Goal: Task Accomplishment & Management: Use online tool/utility

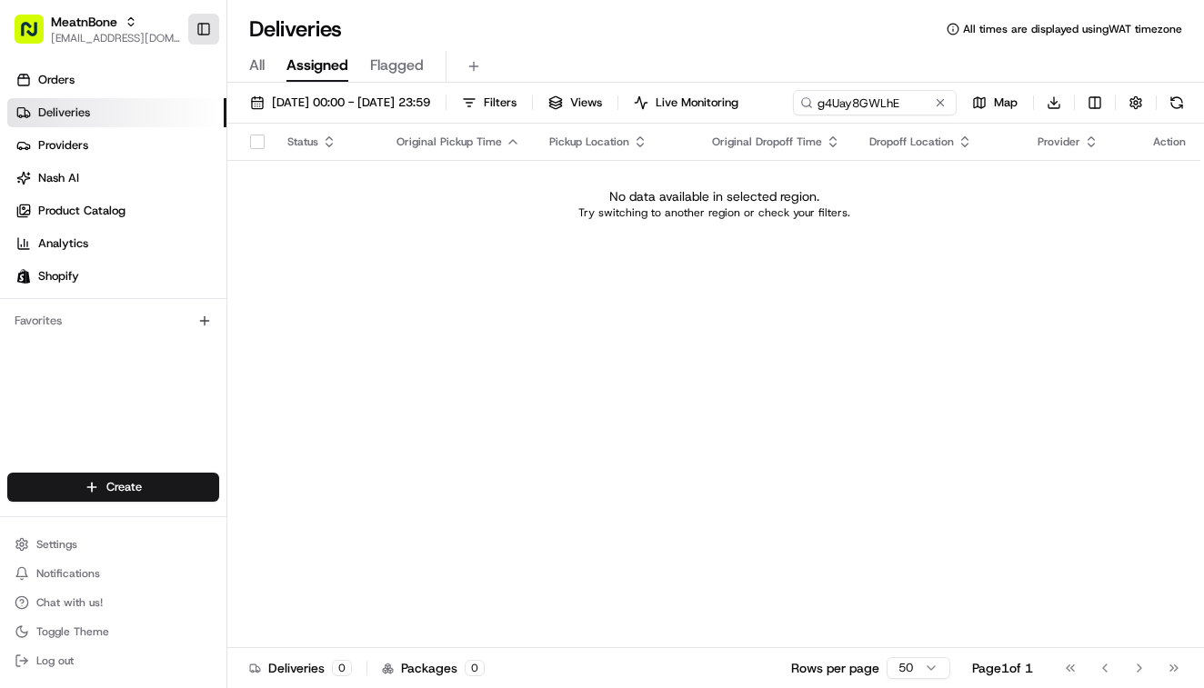
click at [212, 14] on button "Toggle Sidebar" at bounding box center [203, 29] width 31 height 31
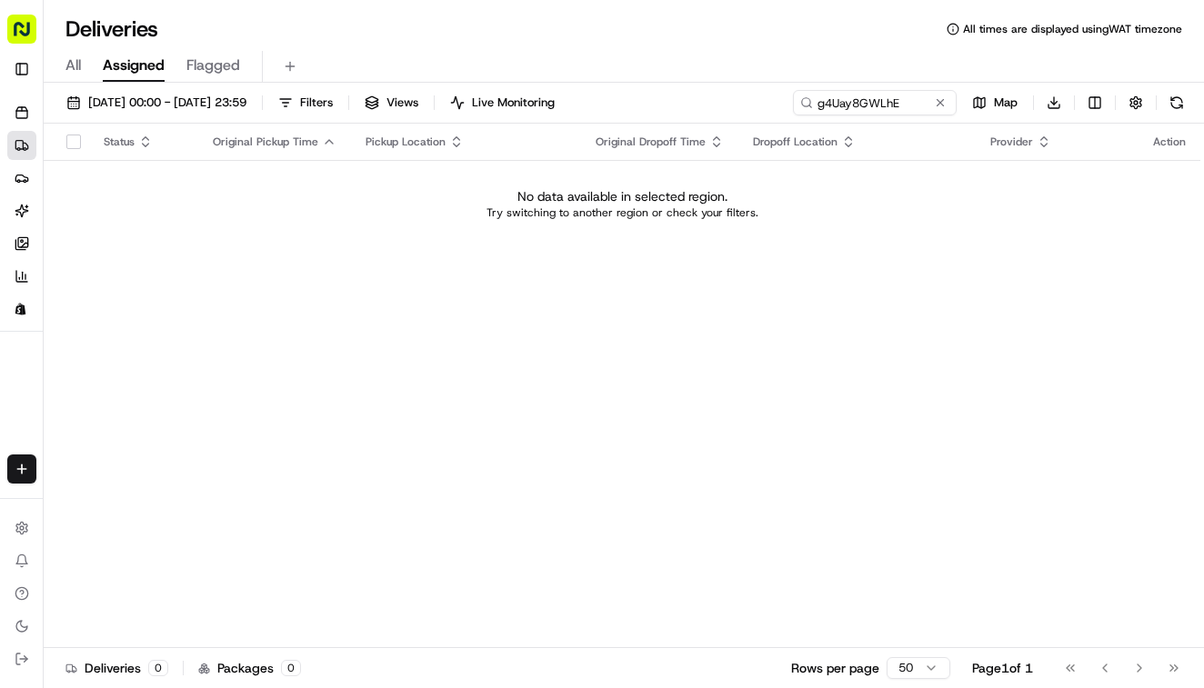
click at [17, 24] on rect "button" at bounding box center [21, 29] width 29 height 29
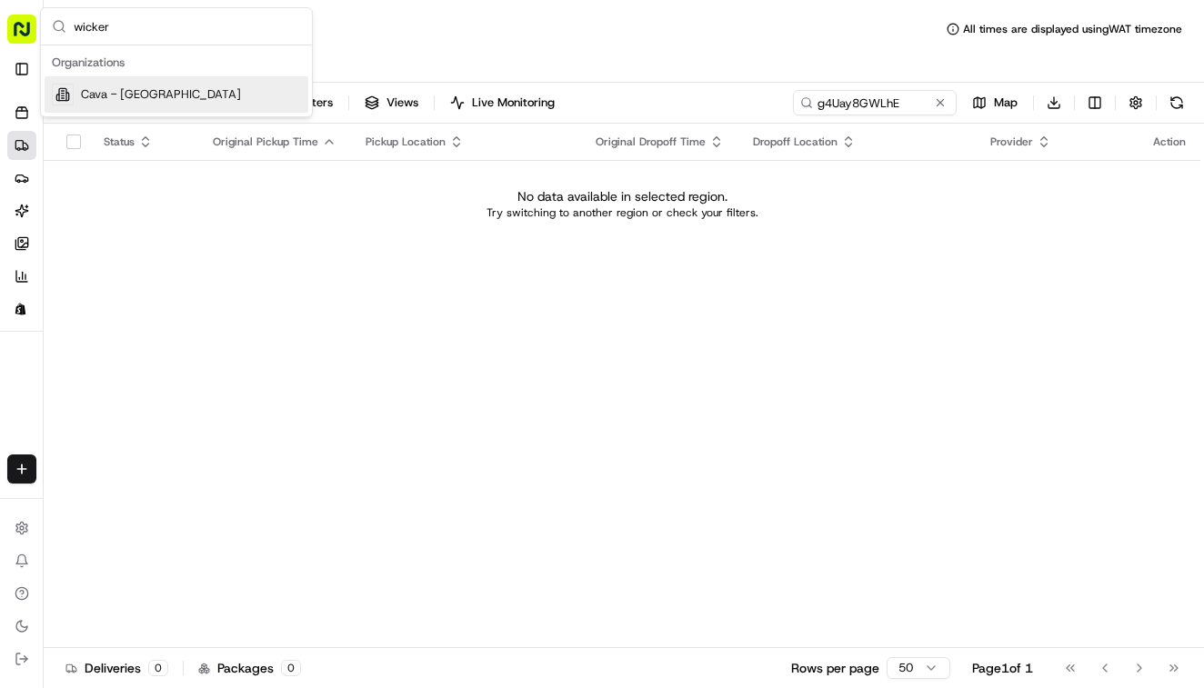
type input "wicker"
click at [157, 94] on span "Cava - [GEOGRAPHIC_DATA]" at bounding box center [161, 94] width 160 height 16
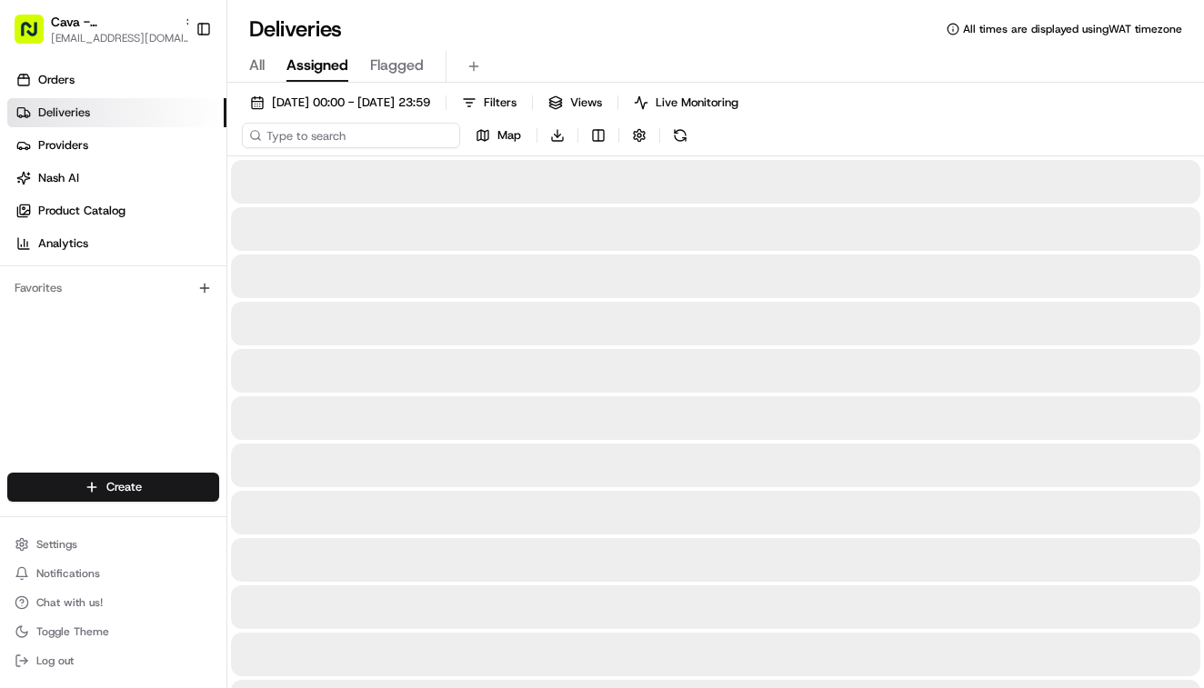
click at [318, 145] on input at bounding box center [351, 135] width 218 height 25
paste input "8589611"
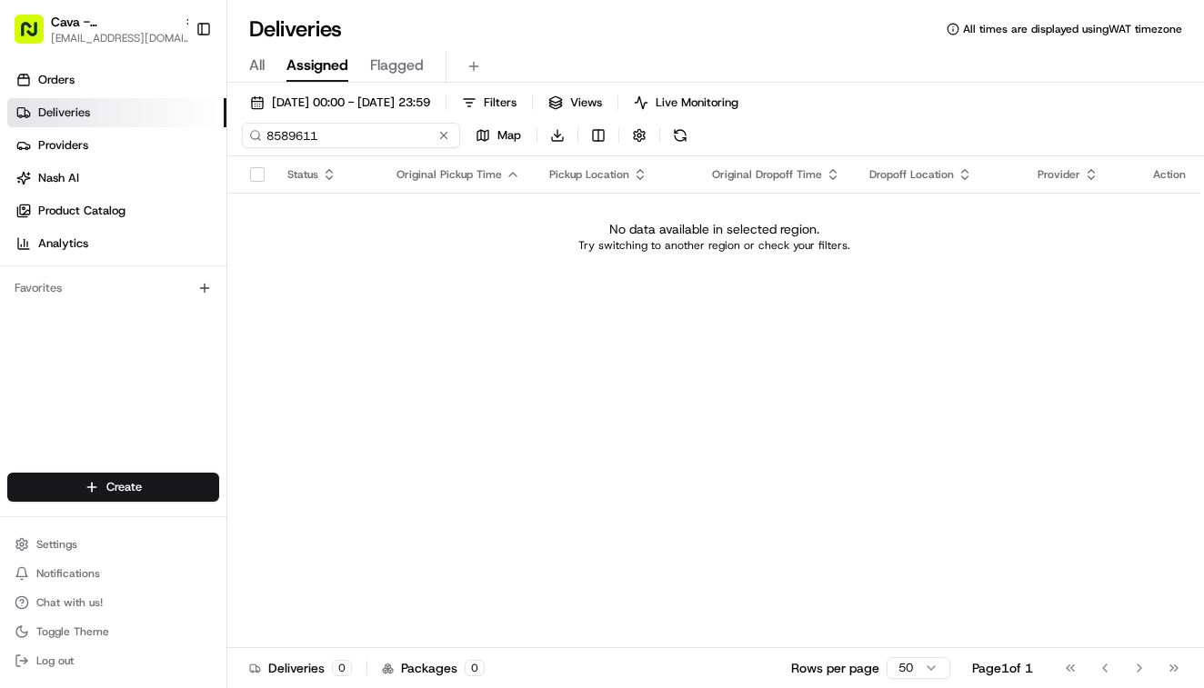
type input "8589611"
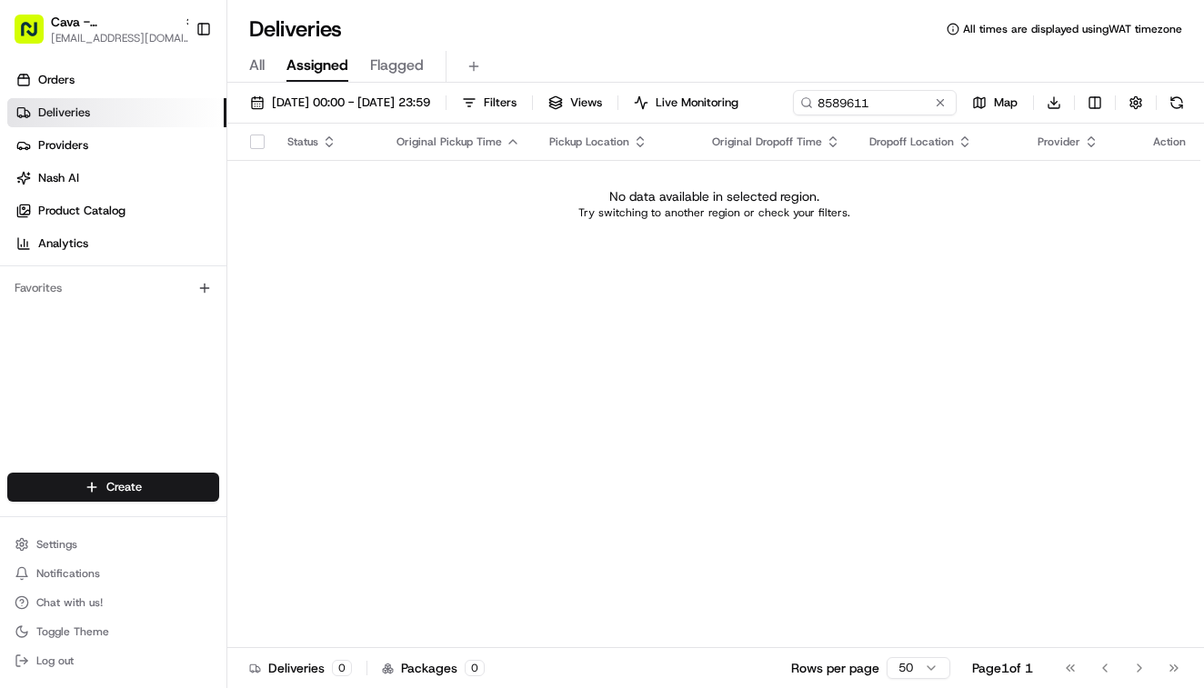
click at [250, 65] on span "All" at bounding box center [256, 66] width 15 height 22
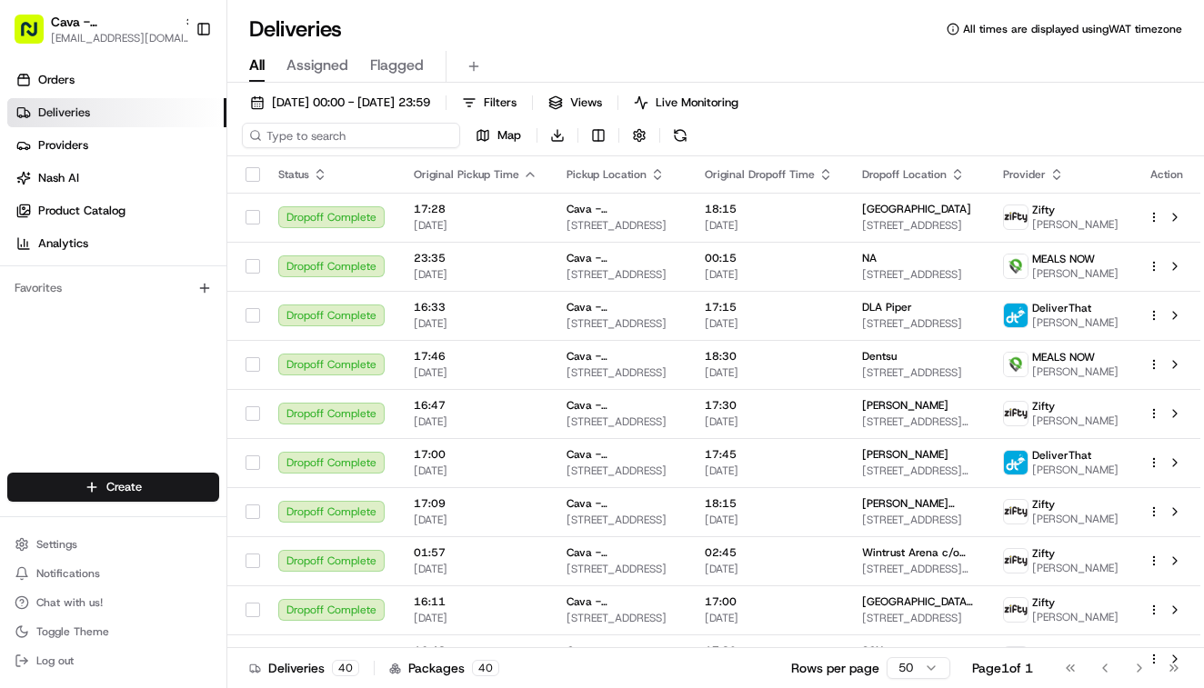
click at [325, 135] on input at bounding box center [351, 135] width 218 height 25
paste input "8589611"
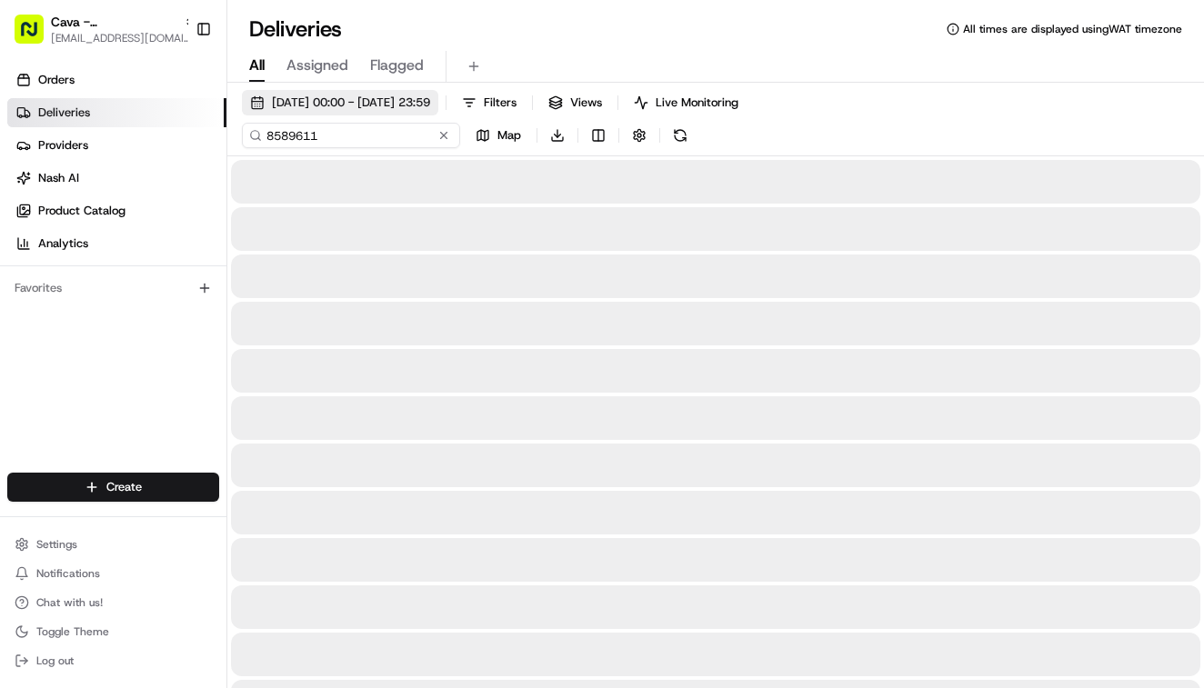
type input "8589611"
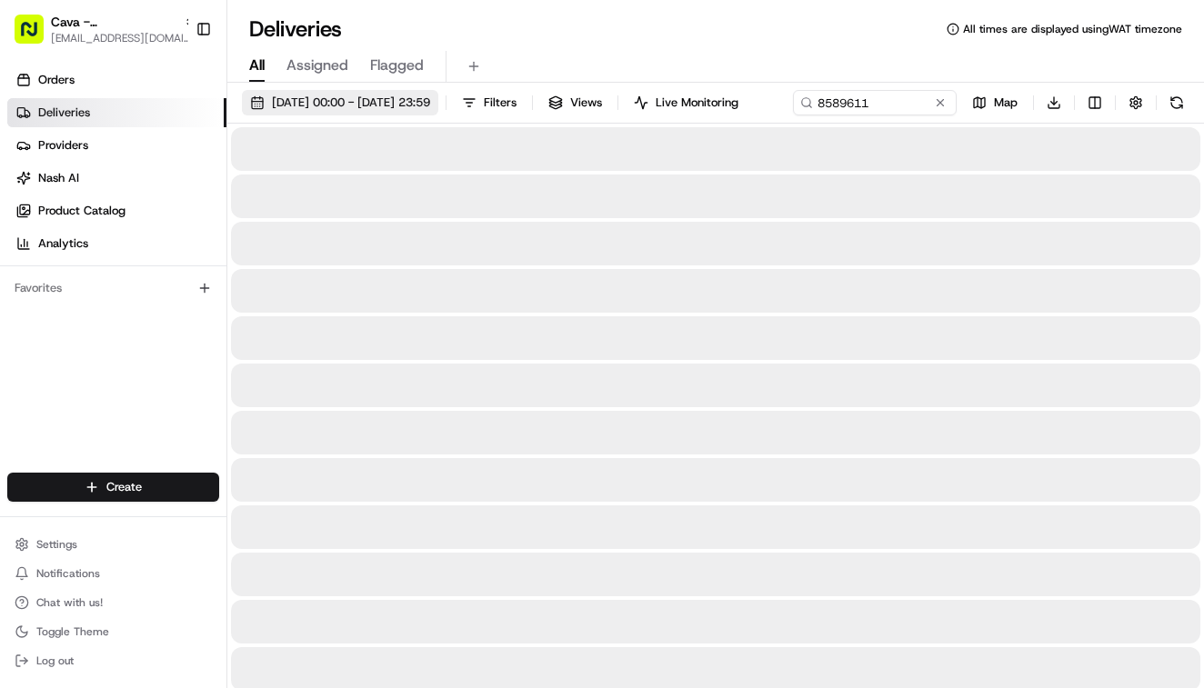
click at [348, 107] on span "01/08/2025 00:00 - 18/08/2025 23:59" at bounding box center [351, 103] width 158 height 16
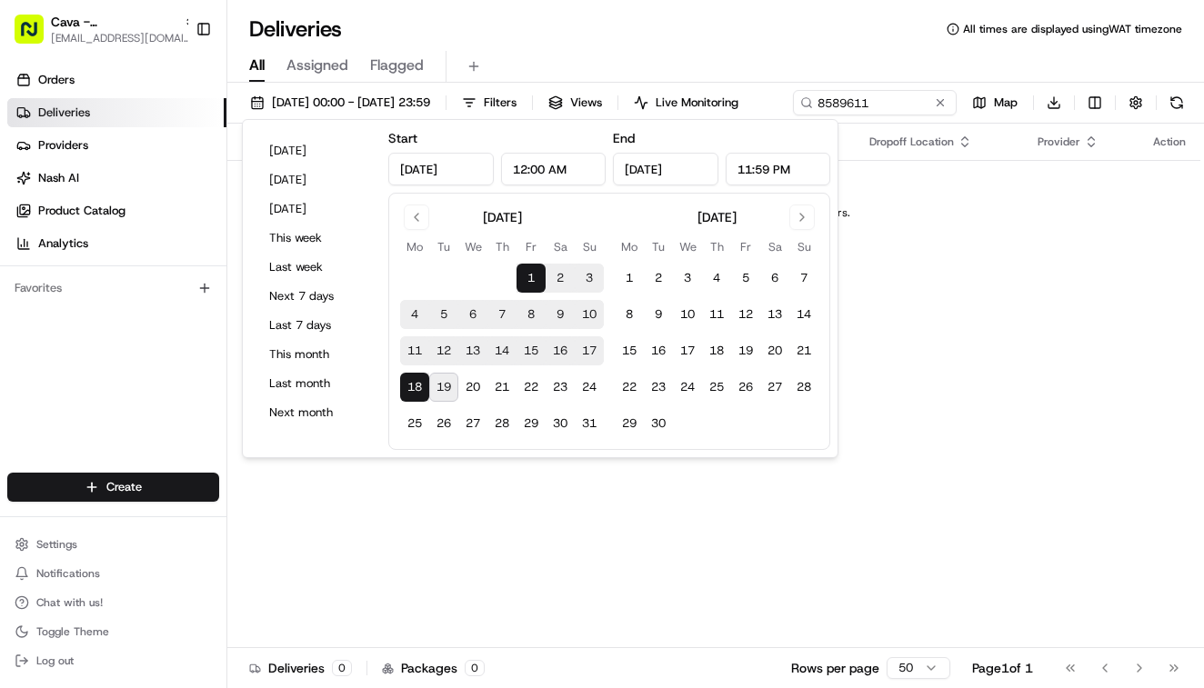
click at [451, 381] on button "19" at bounding box center [443, 387] width 29 height 29
type input "Aug 19, 2025"
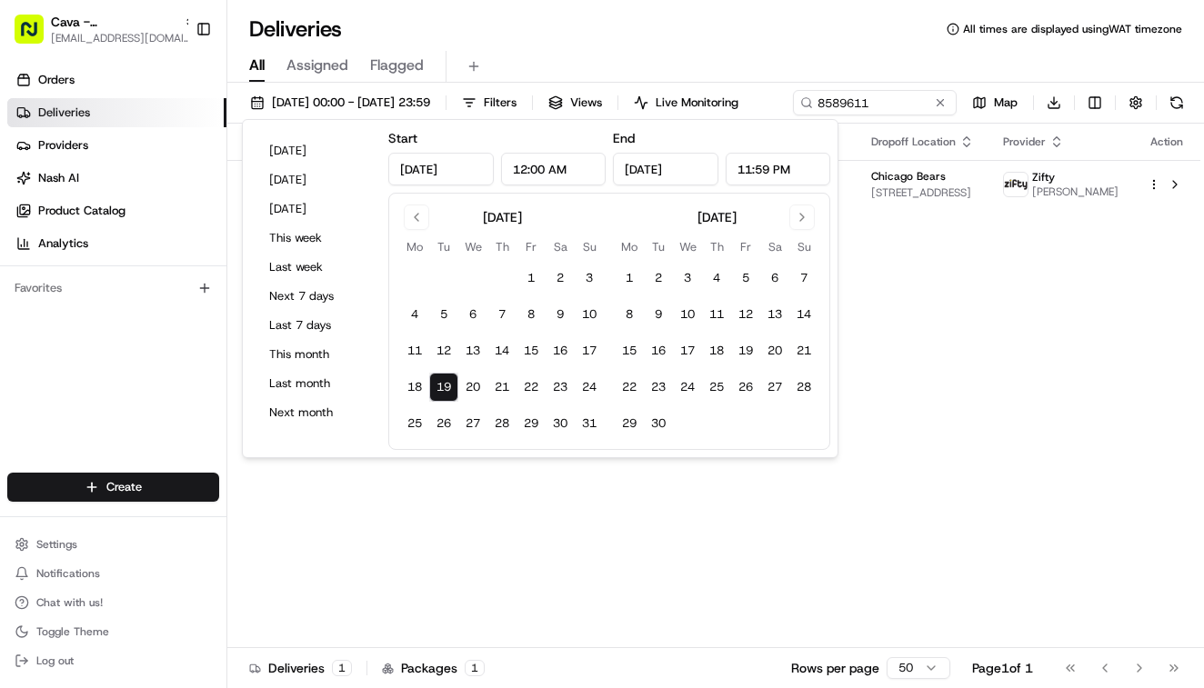
click at [757, 35] on div "Deliveries All times are displayed using WAT timezone" at bounding box center [715, 29] width 977 height 29
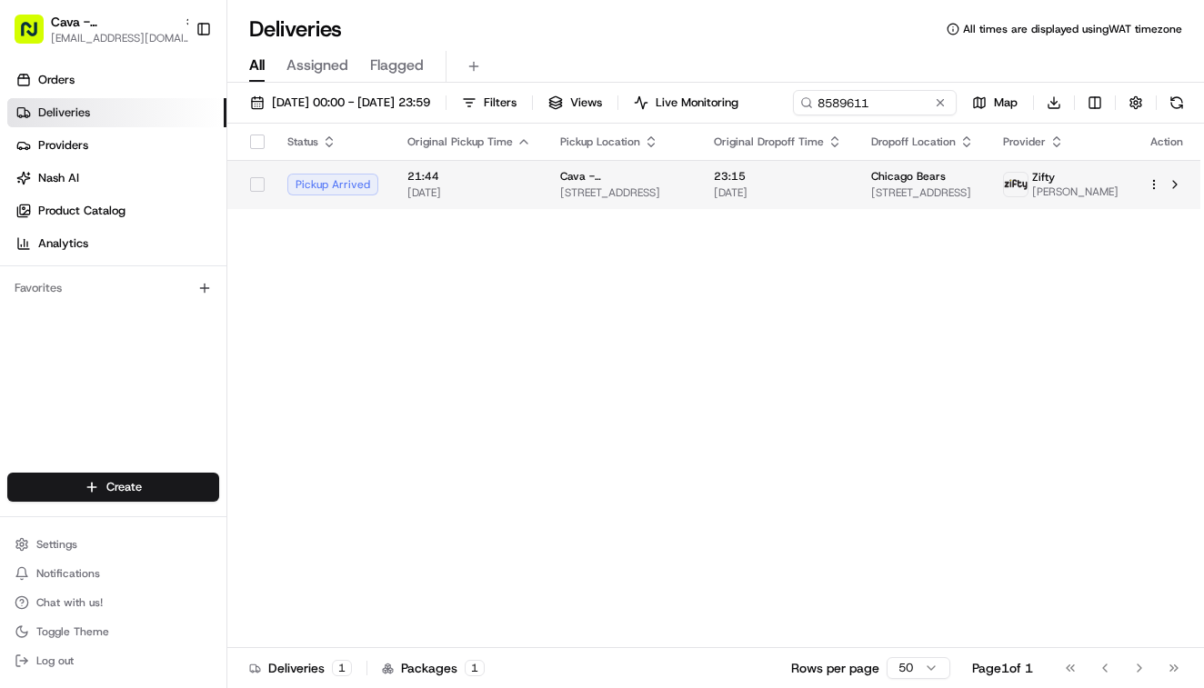
click at [506, 200] on span "[DATE]" at bounding box center [469, 192] width 124 height 15
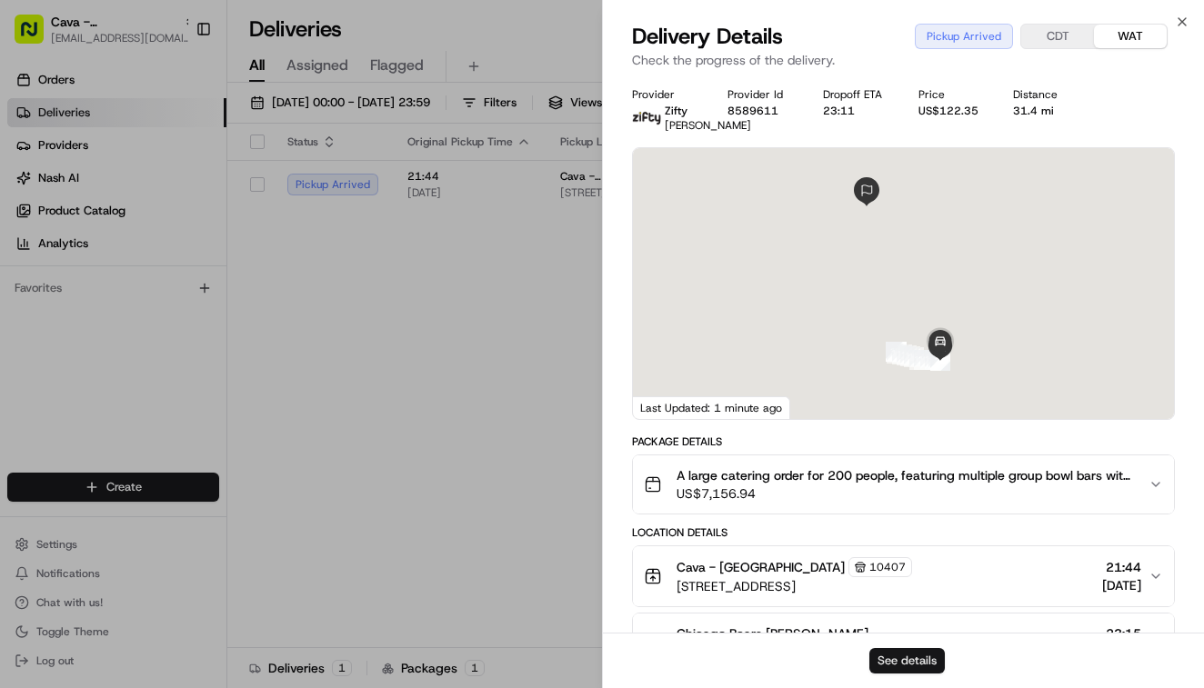
click at [907, 662] on button "See details" at bounding box center [906, 660] width 75 height 25
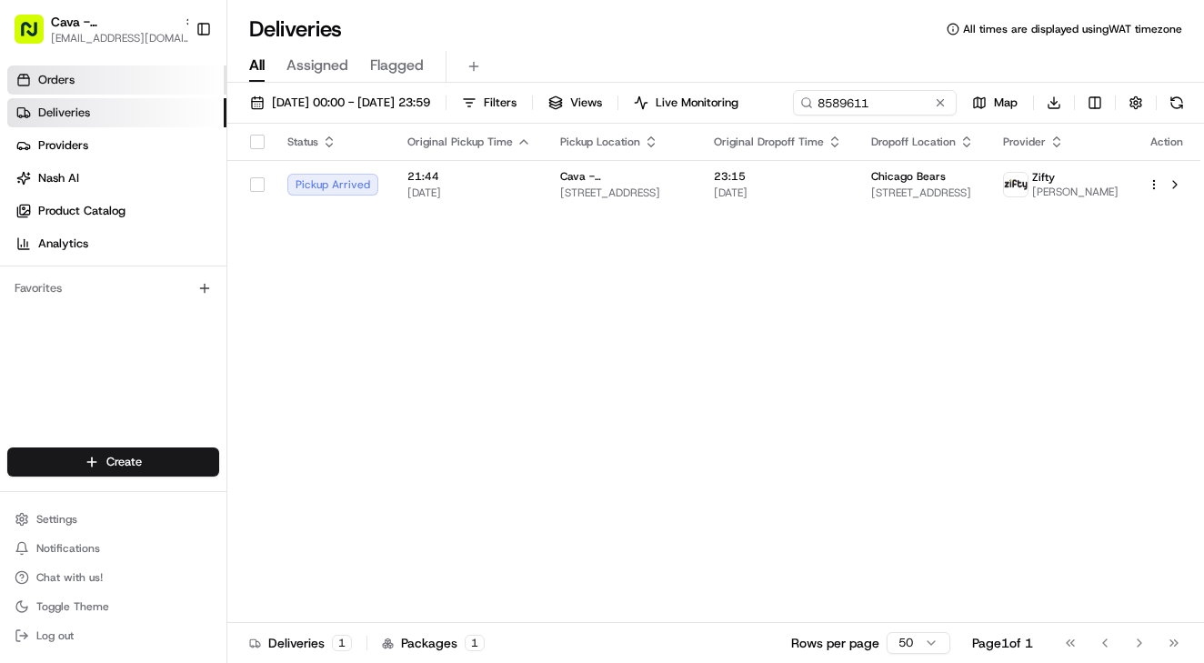
click at [49, 75] on span "Orders" at bounding box center [56, 80] width 36 height 16
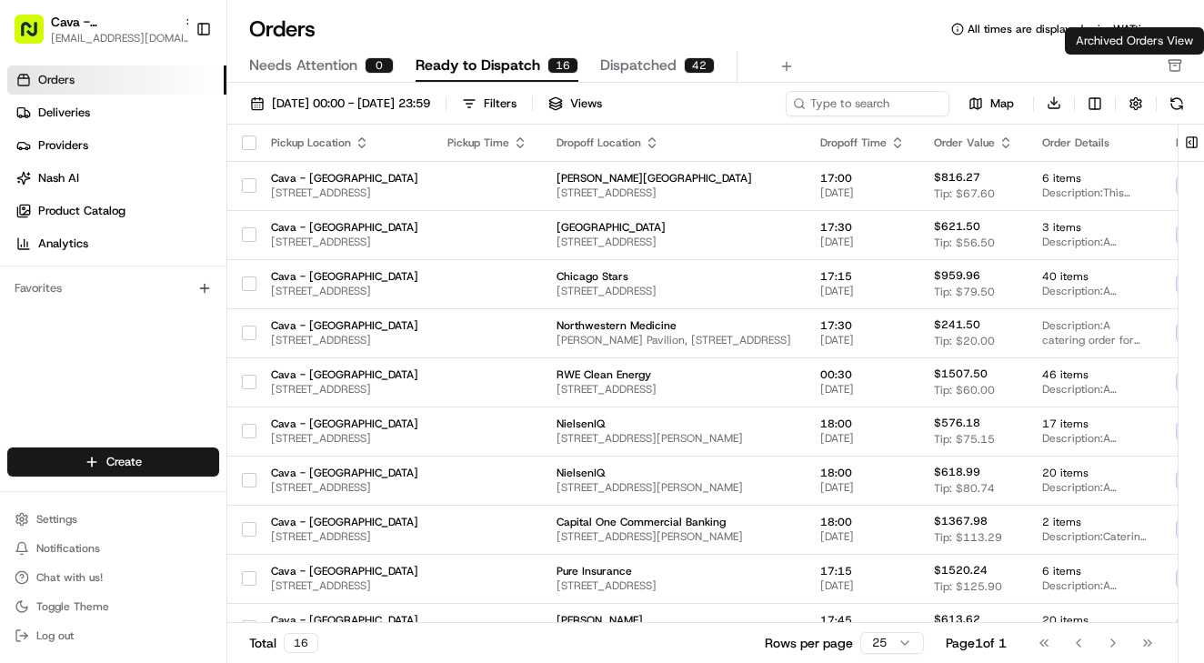
click at [1178, 65] on icon "button" at bounding box center [1174, 65] width 15 height 15
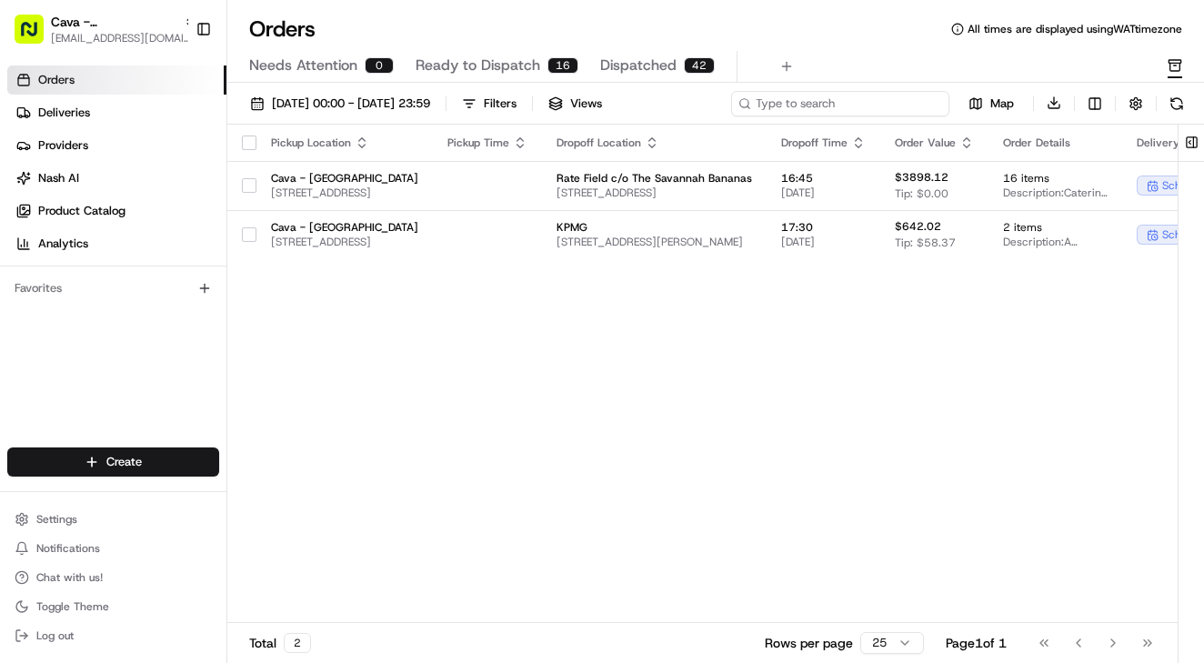
click at [891, 114] on input at bounding box center [840, 103] width 218 height 25
paste input "[PERSON_NAME]"
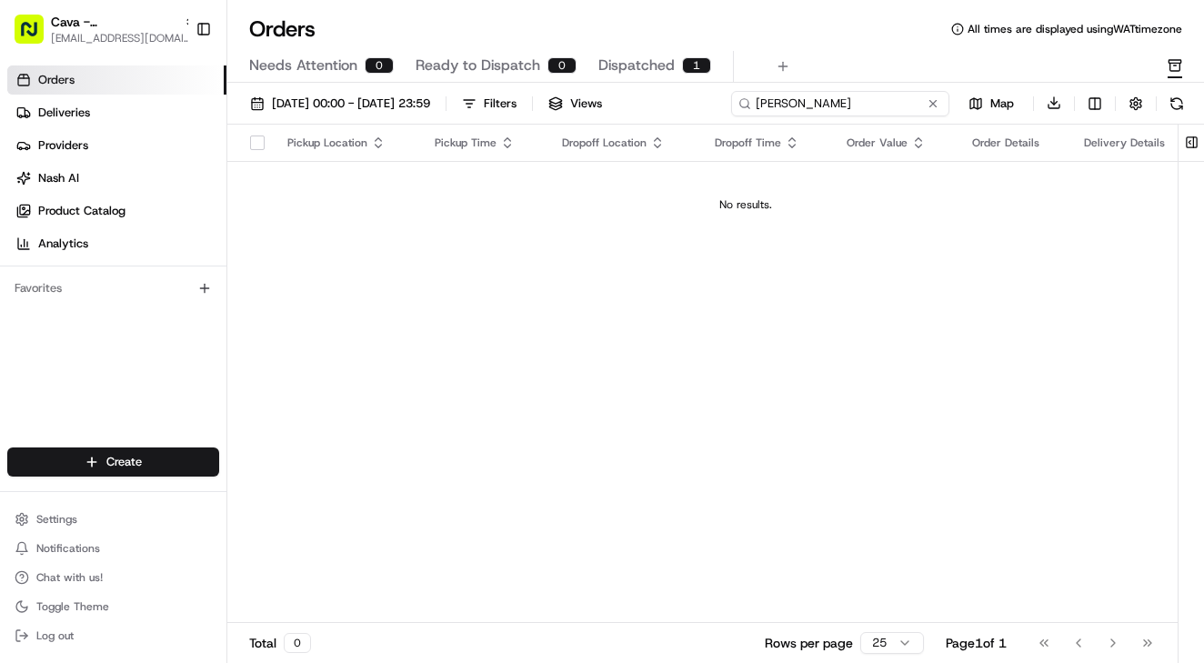
type input "[PERSON_NAME]"
click at [643, 70] on span "Dispatched" at bounding box center [636, 66] width 76 height 22
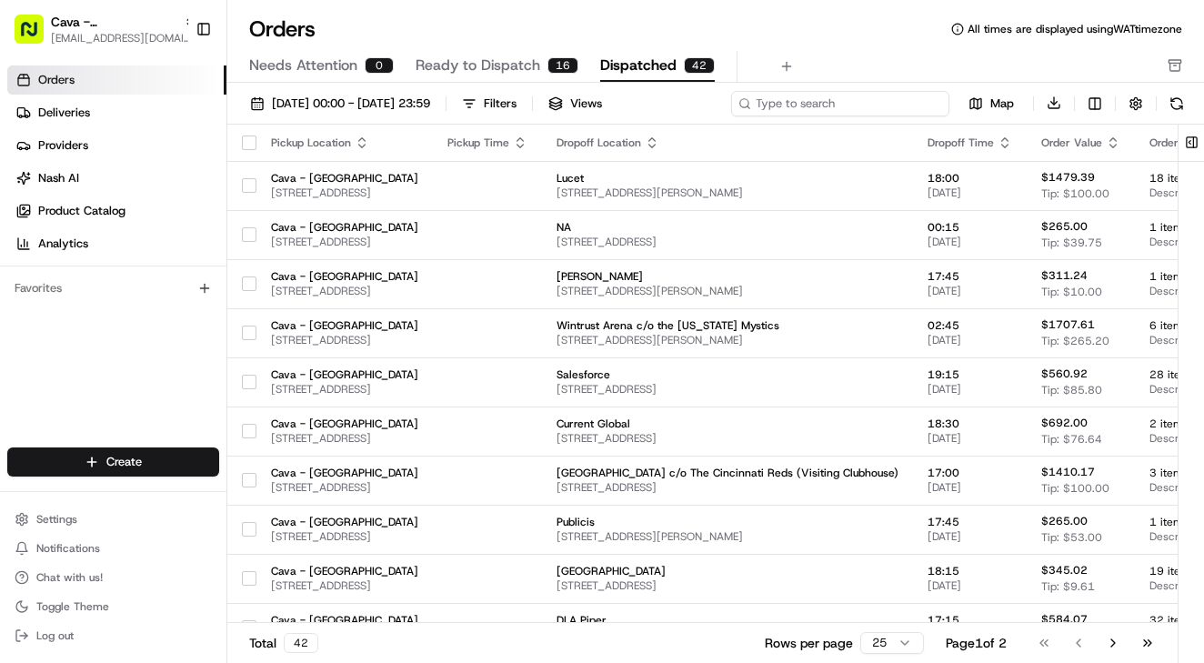
click at [832, 105] on input at bounding box center [840, 103] width 218 height 25
paste input "[PERSON_NAME]"
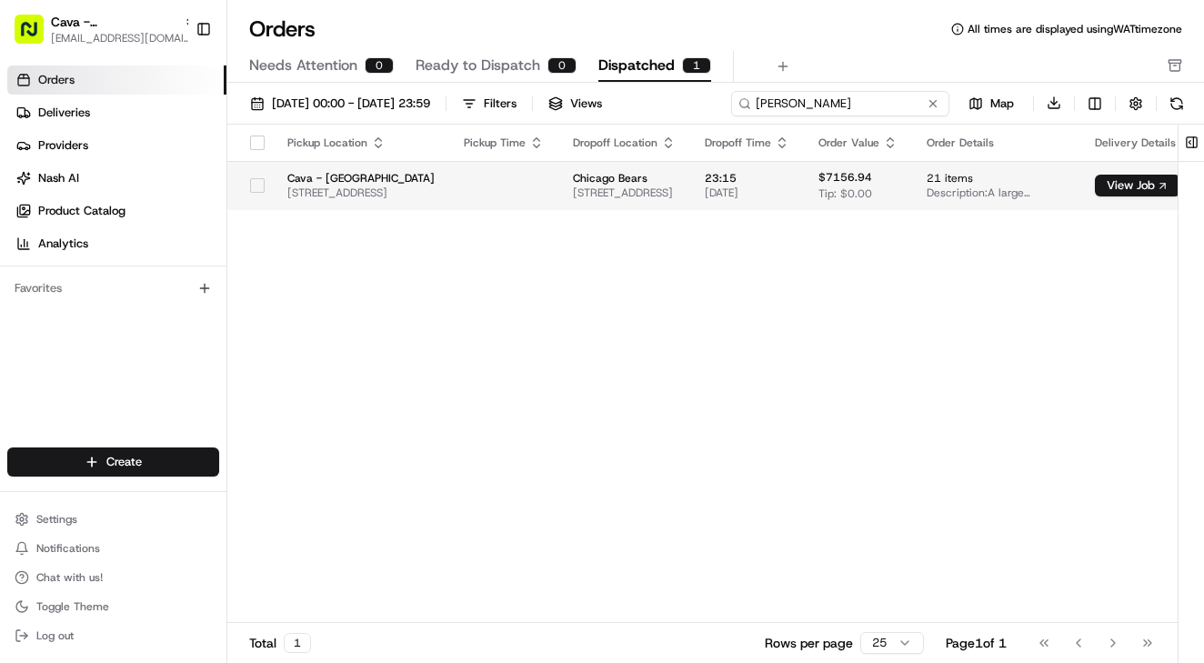
type input "[PERSON_NAME]"
click at [676, 180] on span "Chicago Bears" at bounding box center [624, 178] width 103 height 15
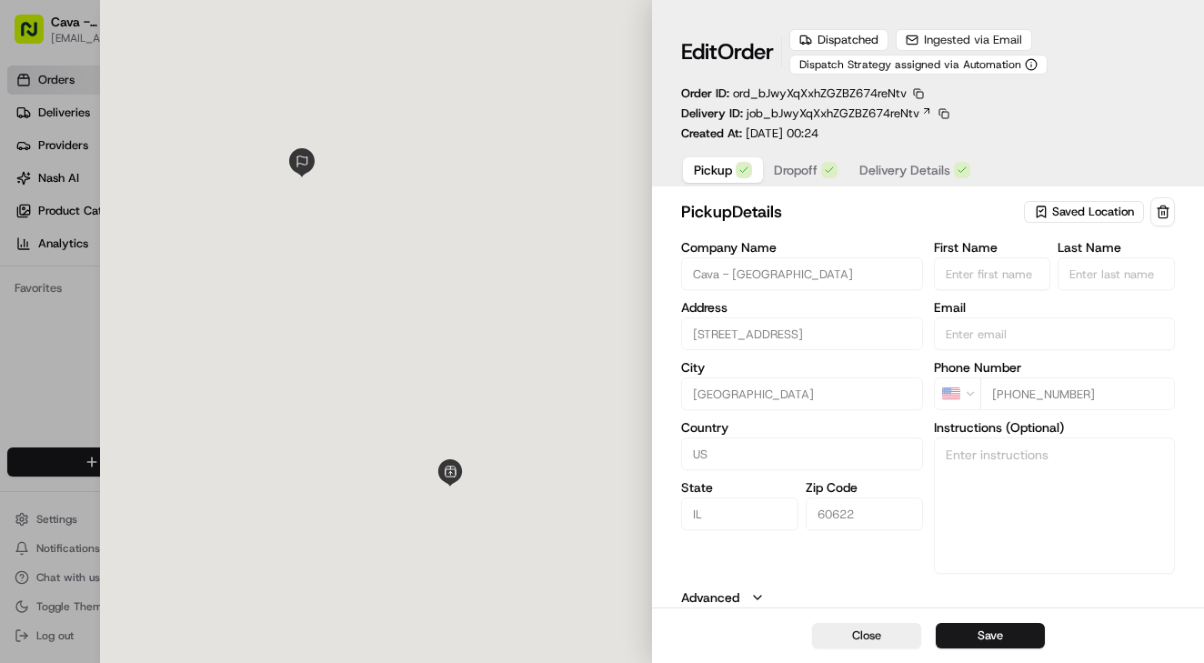
click at [774, 96] on span "ord_bJwyXqXxhZGZBZ674reNtv" at bounding box center [820, 92] width 174 height 15
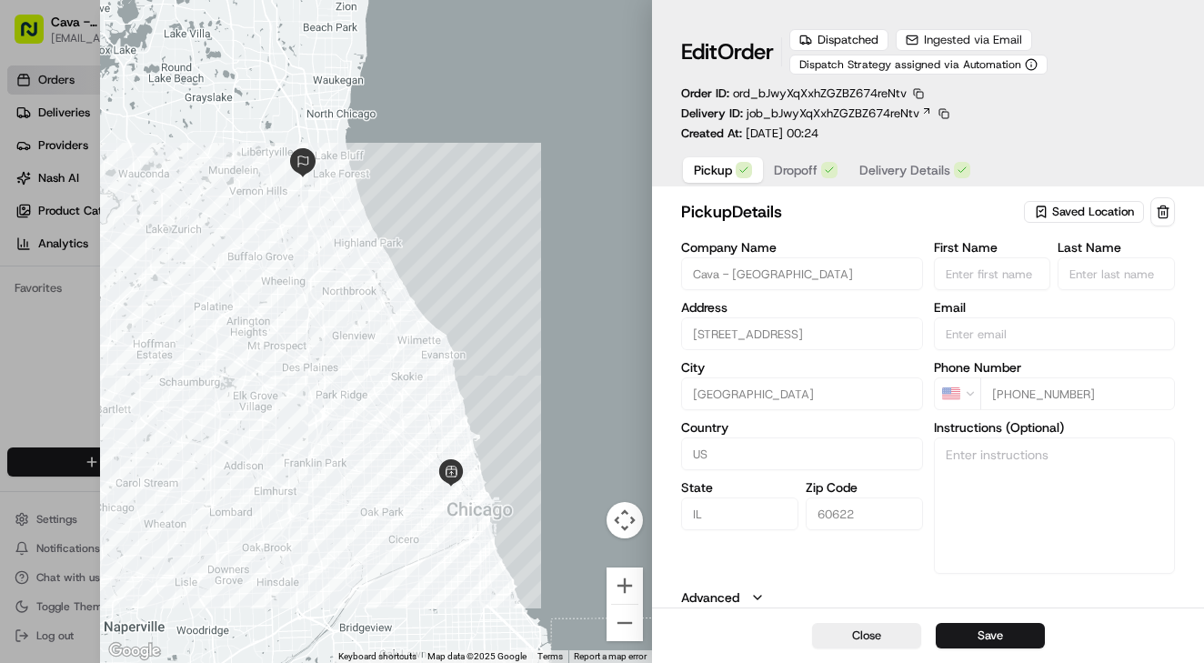
click at [794, 163] on span "Dropoff" at bounding box center [796, 170] width 44 height 18
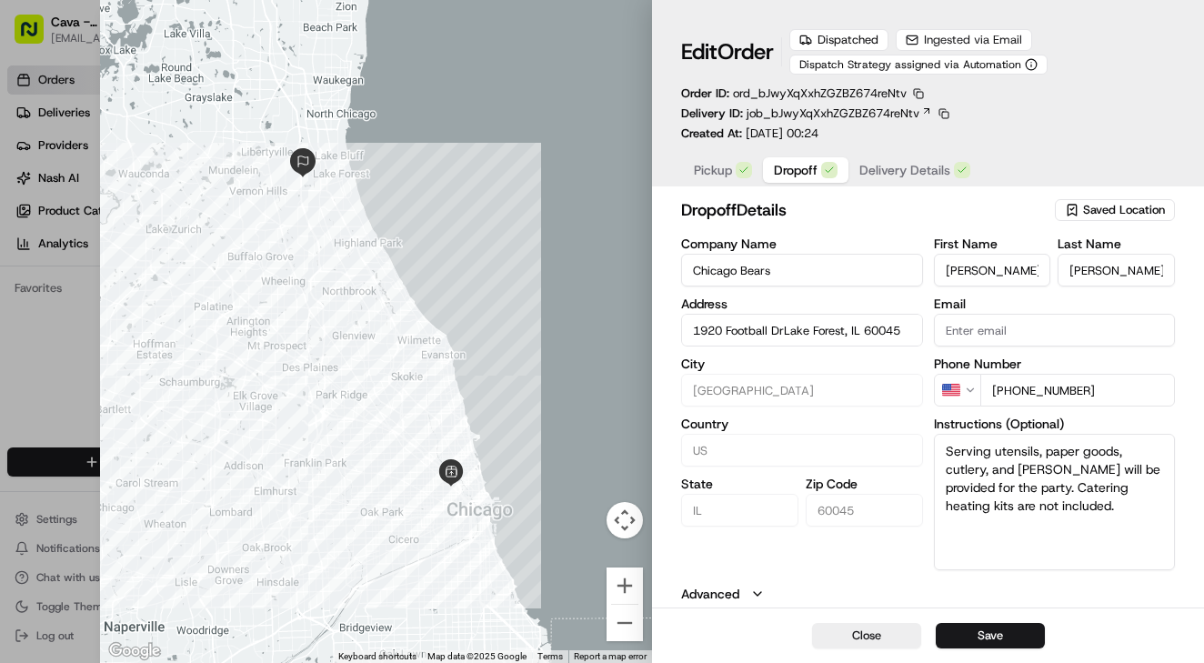
type input "1920 Football DrLake Forest, IL 60045"
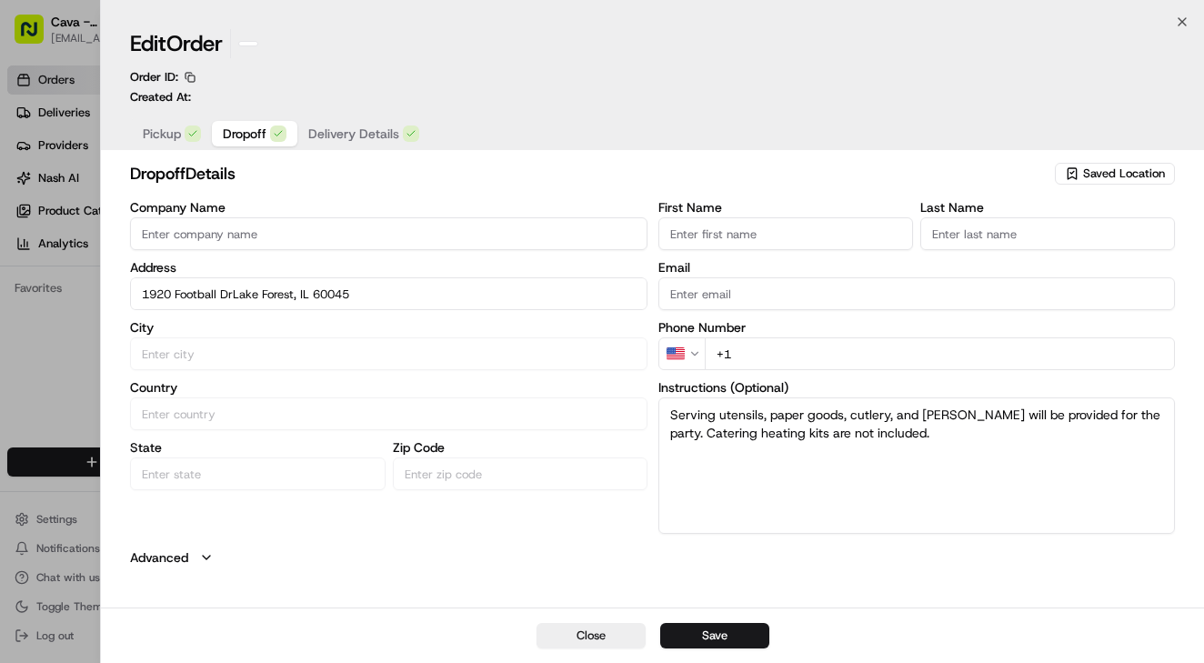
click at [91, 353] on div at bounding box center [602, 331] width 1204 height 663
type input "1920 Football DrLake Forest, IL 60045"
type input "+1"
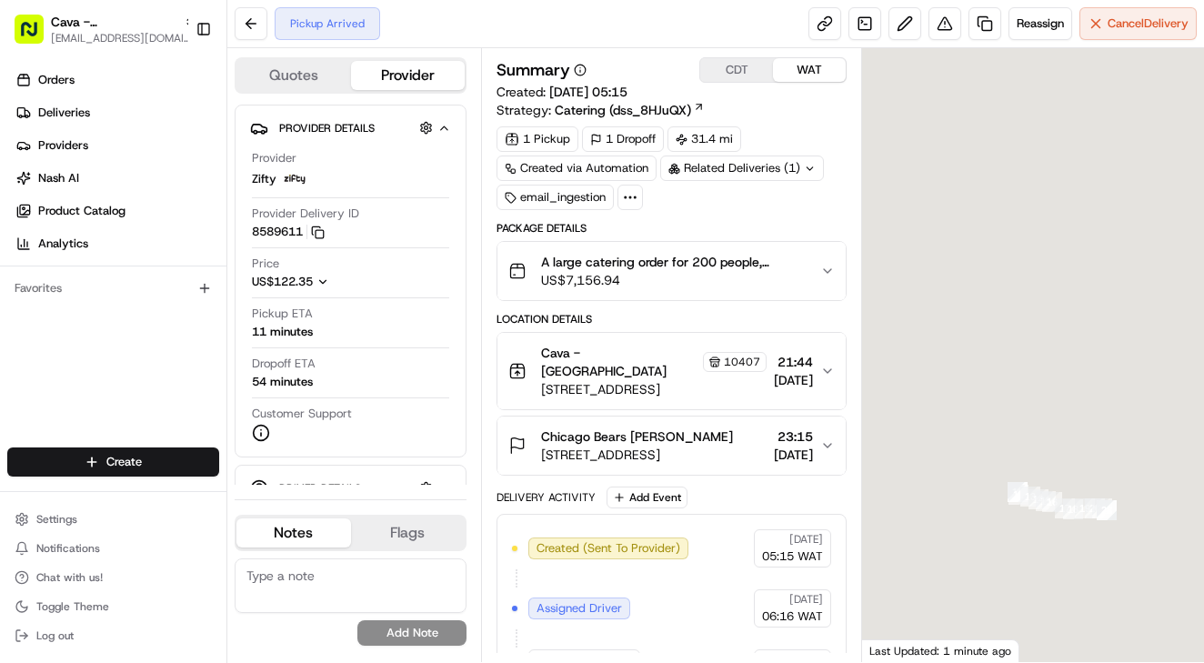
click at [646, 427] on span "Chicago Bears [PERSON_NAME]" at bounding box center [637, 436] width 192 height 18
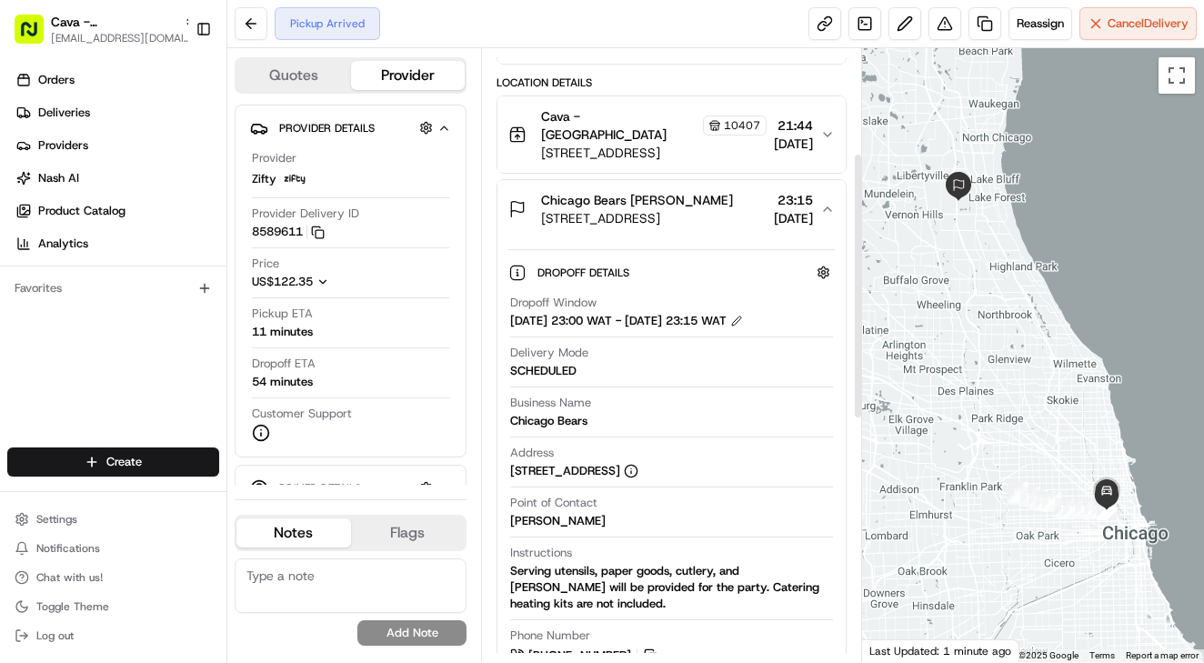
scroll to position [509, 0]
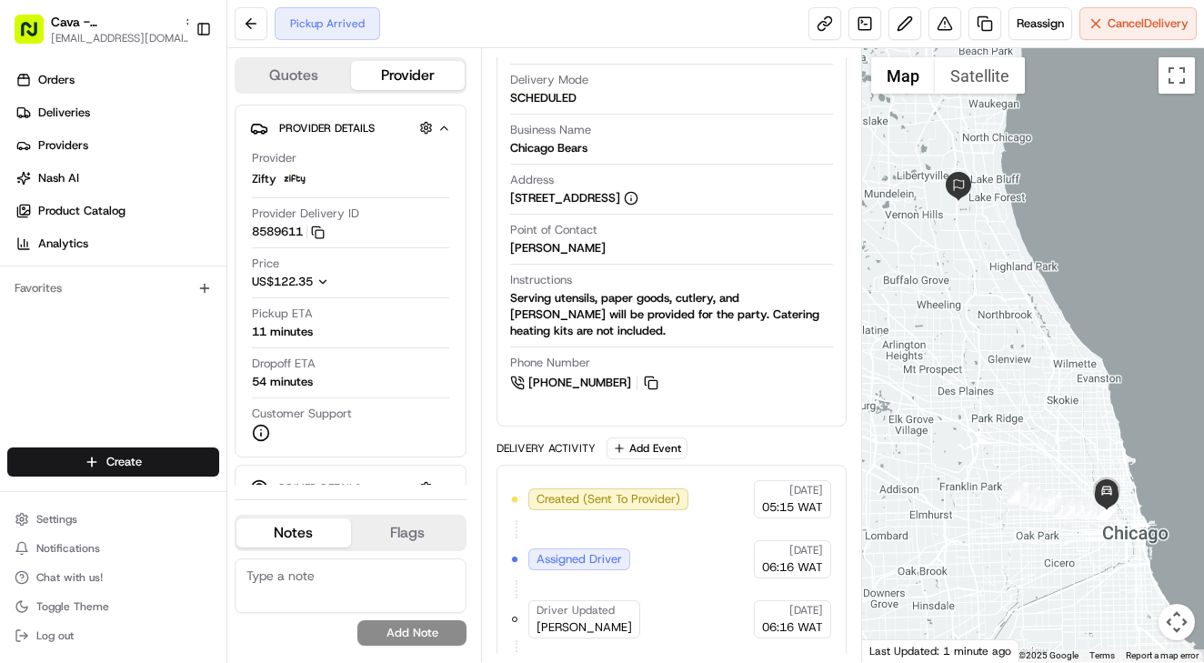
click at [519, 240] on div "[PERSON_NAME]" at bounding box center [557, 248] width 95 height 16
copy div "[PERSON_NAME]"
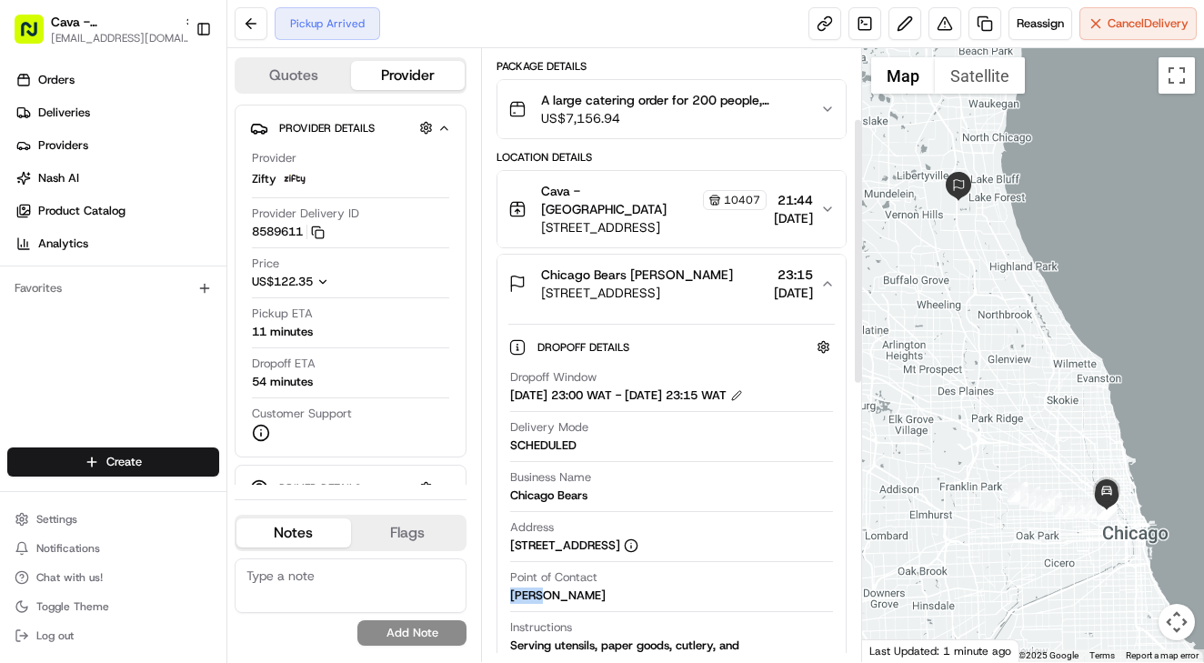
scroll to position [161, 0]
click at [774, 195] on span "21:44" at bounding box center [793, 201] width 39 height 18
click at [774, 199] on span "21:44" at bounding box center [793, 201] width 39 height 18
click at [807, 210] on span "[DATE]" at bounding box center [793, 219] width 39 height 18
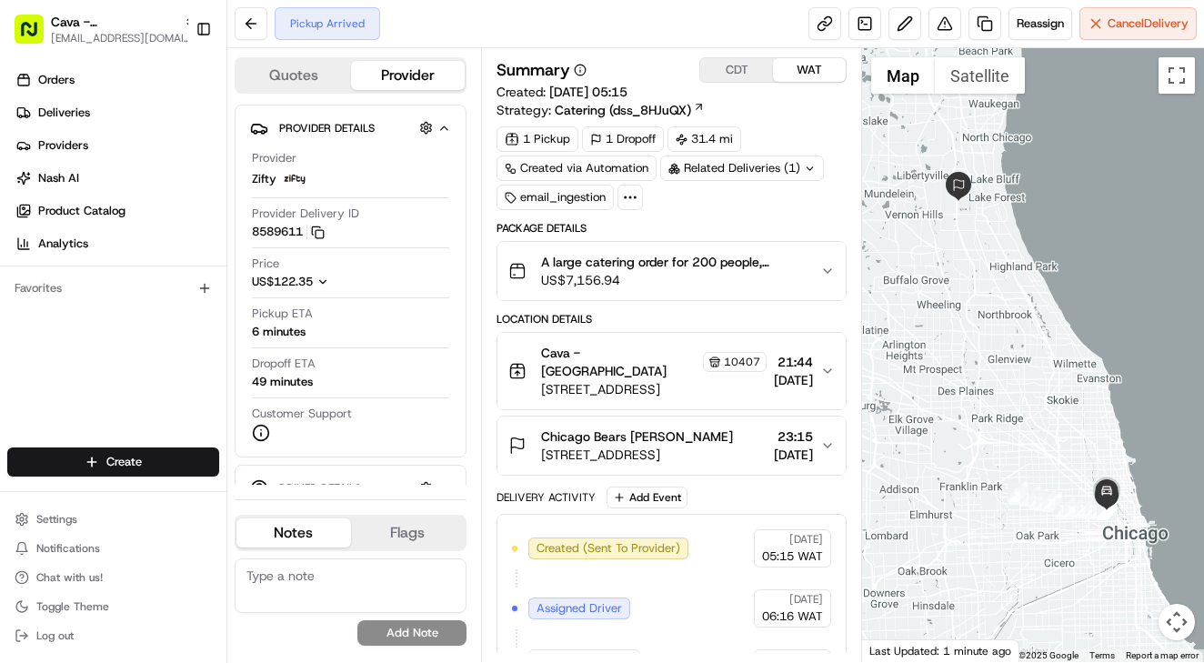
click at [624, 361] on span "Cava - [GEOGRAPHIC_DATA]" at bounding box center [620, 362] width 158 height 36
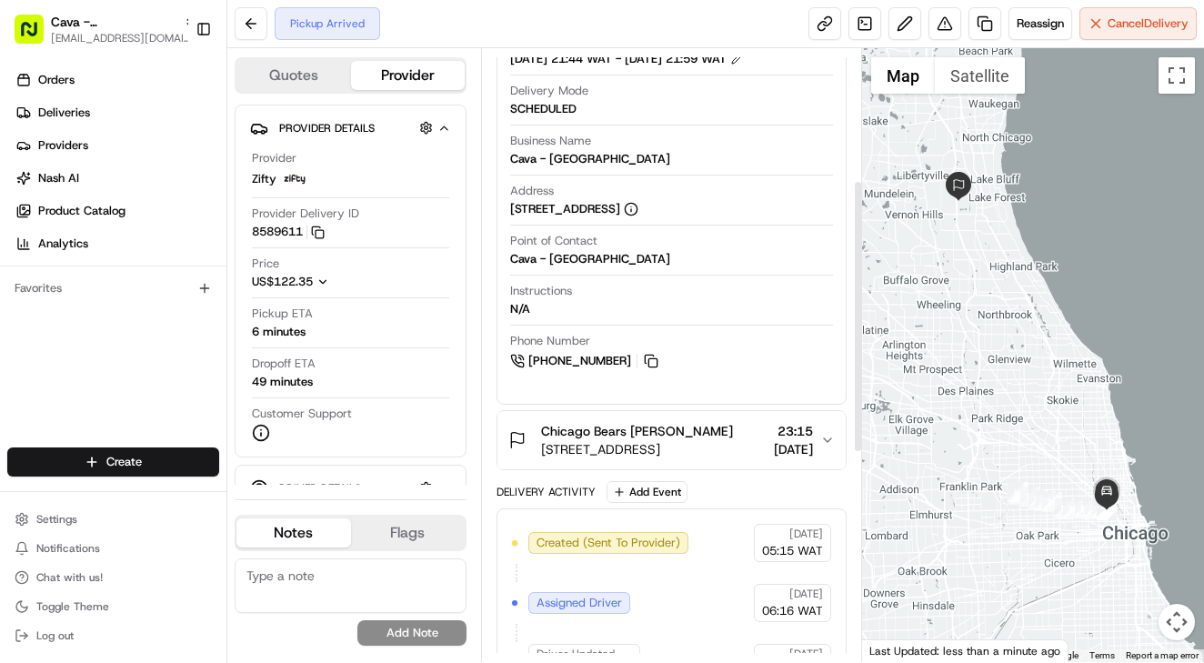
scroll to position [438, 0]
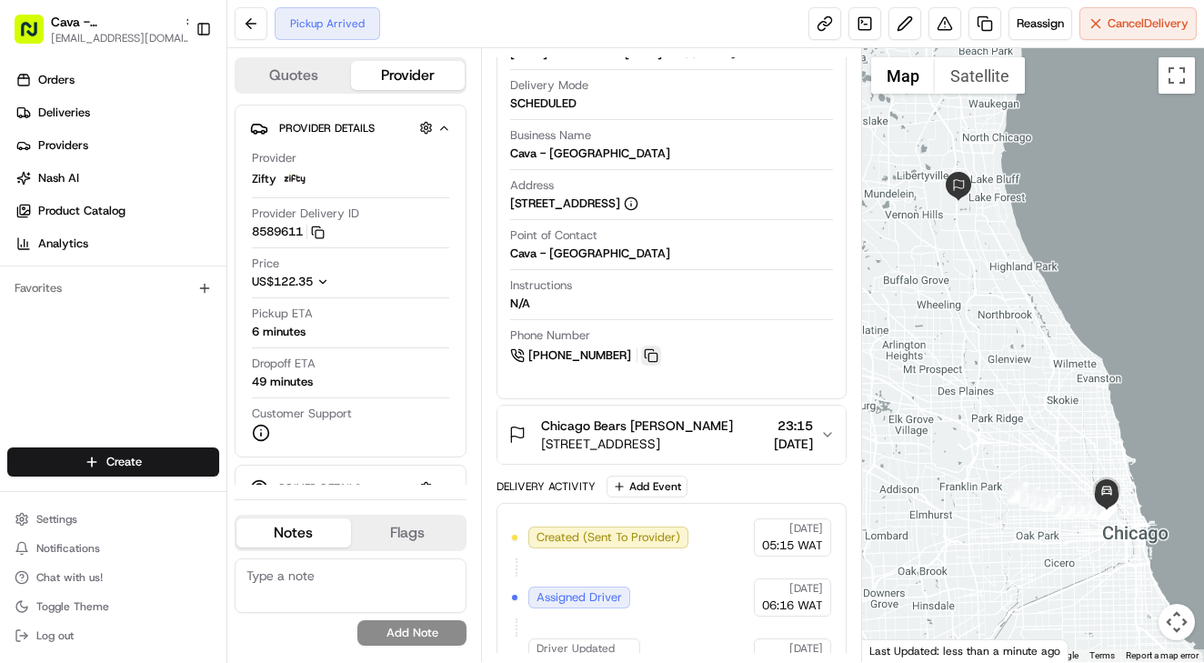
click at [644, 346] on button at bounding box center [651, 356] width 20 height 20
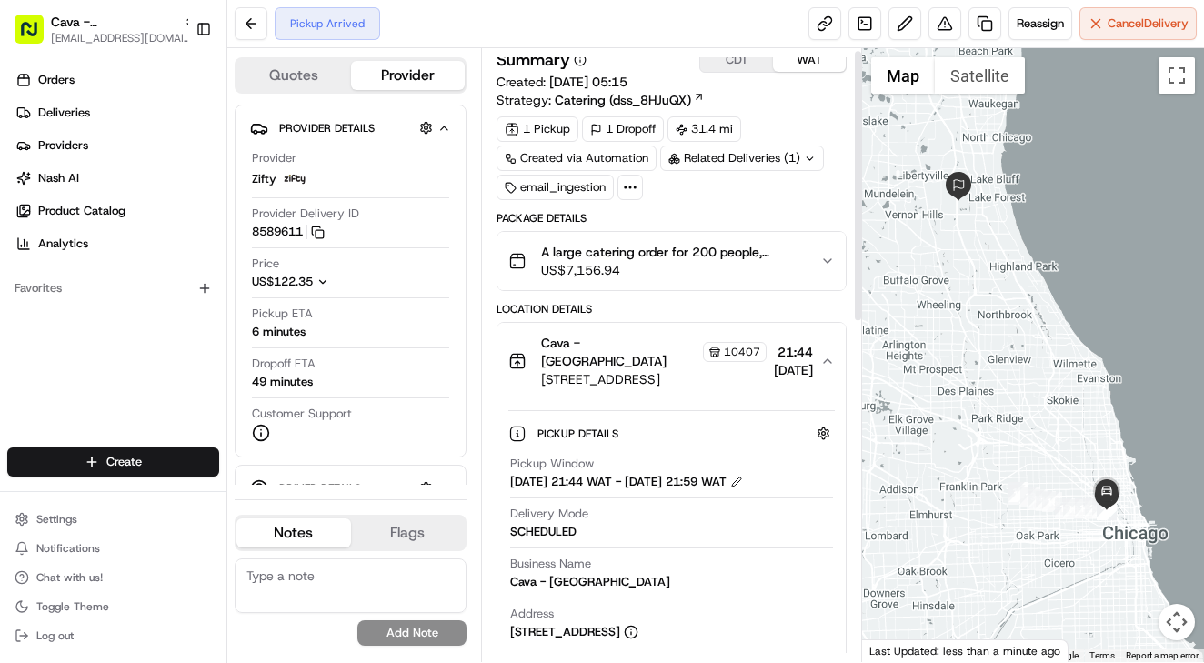
scroll to position [6, 0]
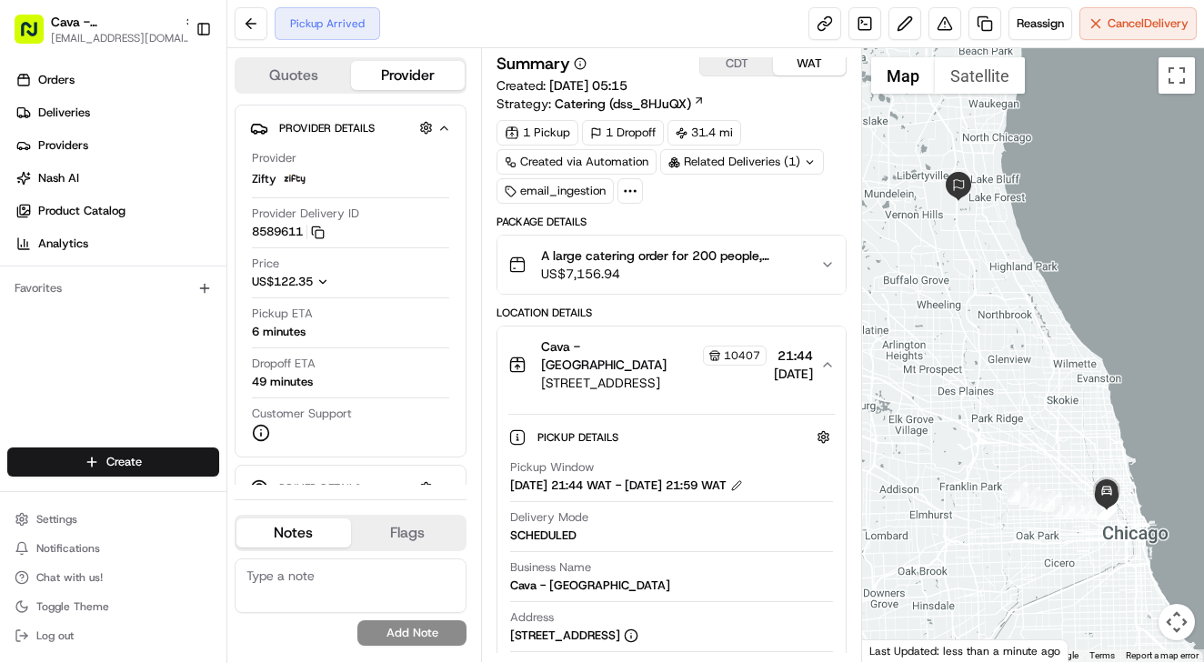
click at [774, 365] on span "[DATE]" at bounding box center [793, 374] width 39 height 18
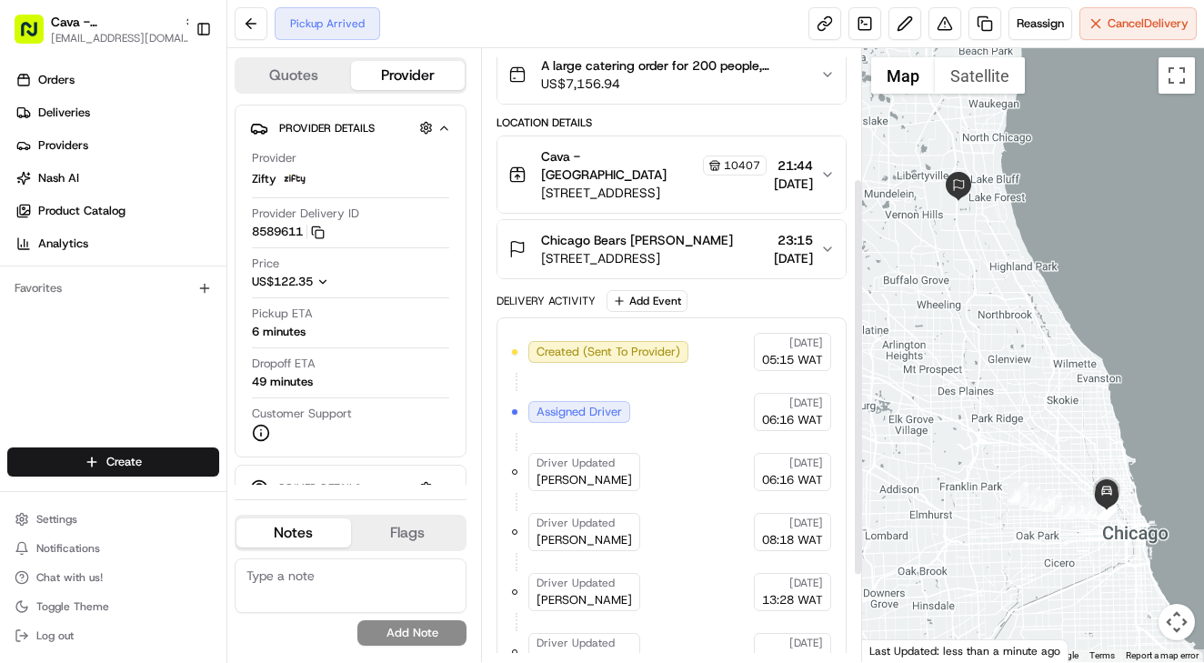
scroll to position [200, 0]
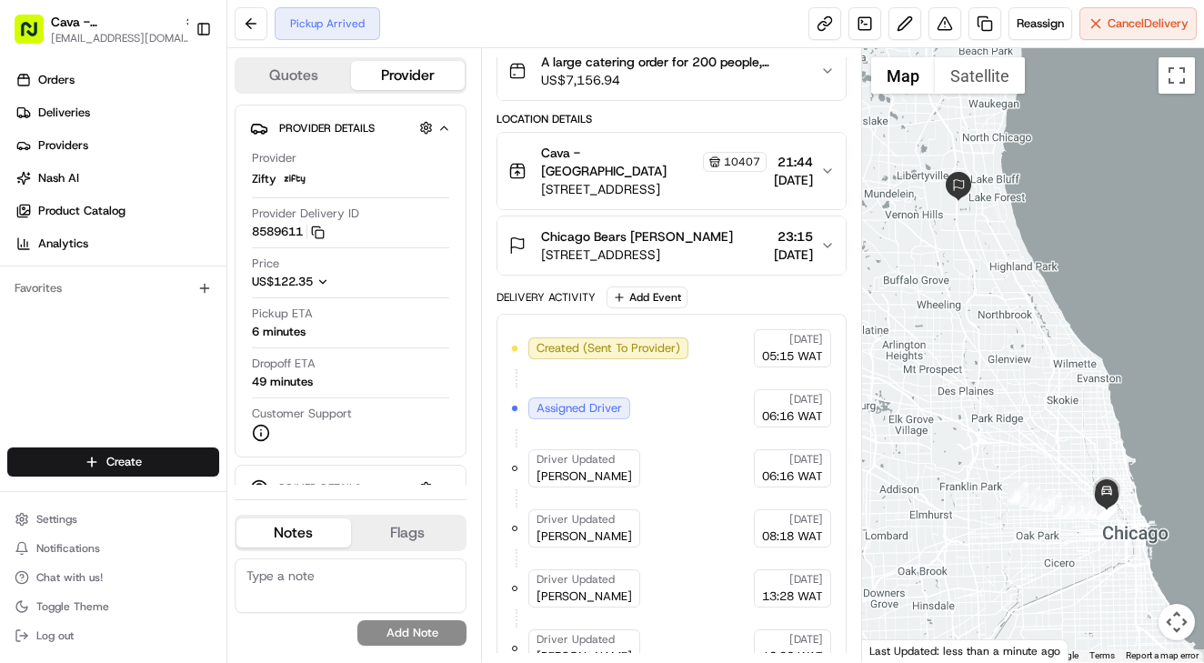
click at [750, 35] on div "Pickup Arrived Reassign Cancel Delivery" at bounding box center [715, 24] width 977 height 48
click at [1127, 27] on span "Cancel Delivery" at bounding box center [1147, 23] width 81 height 16
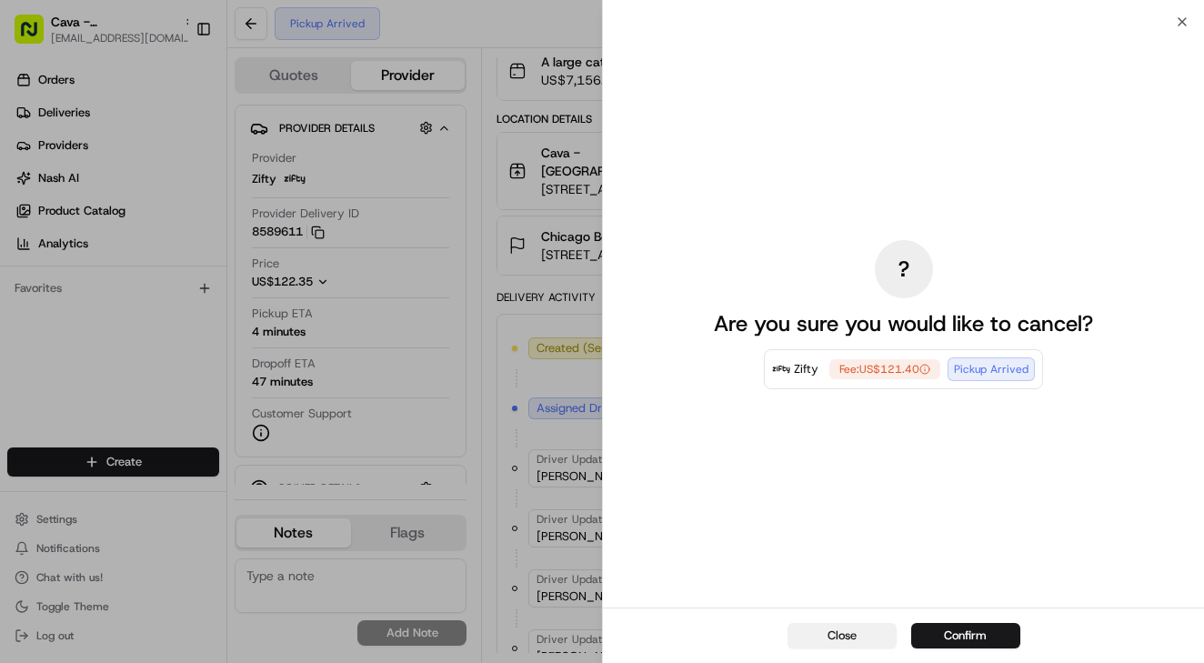
click at [840, 630] on button "Close" at bounding box center [841, 635] width 109 height 25
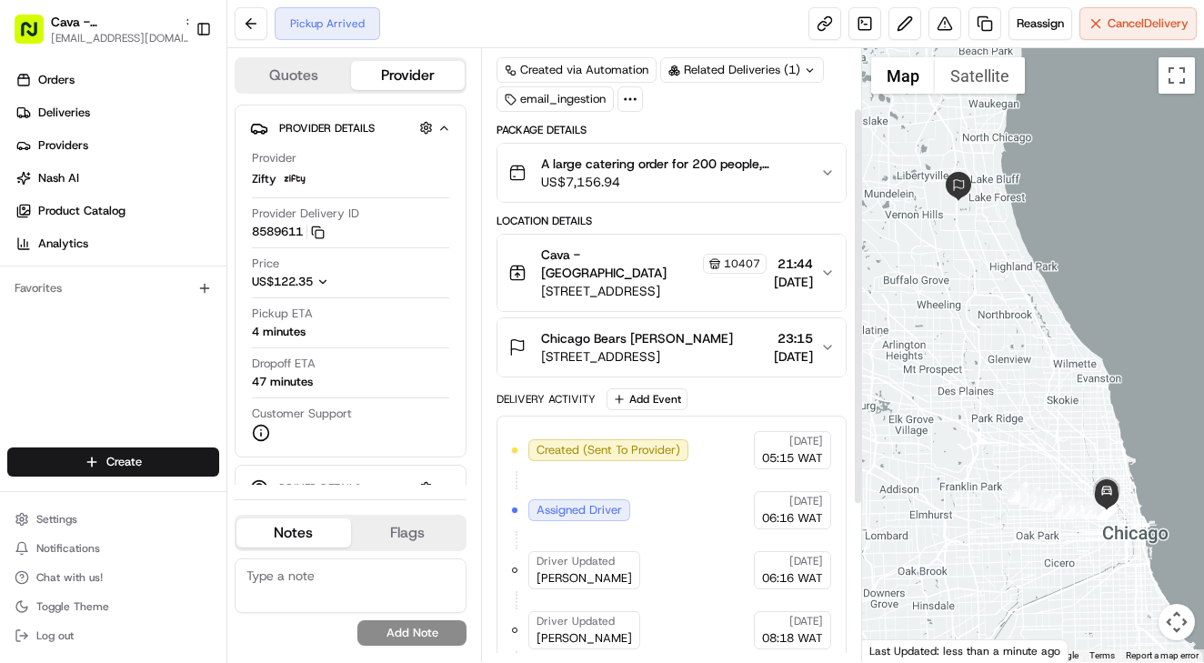
scroll to position [93, 0]
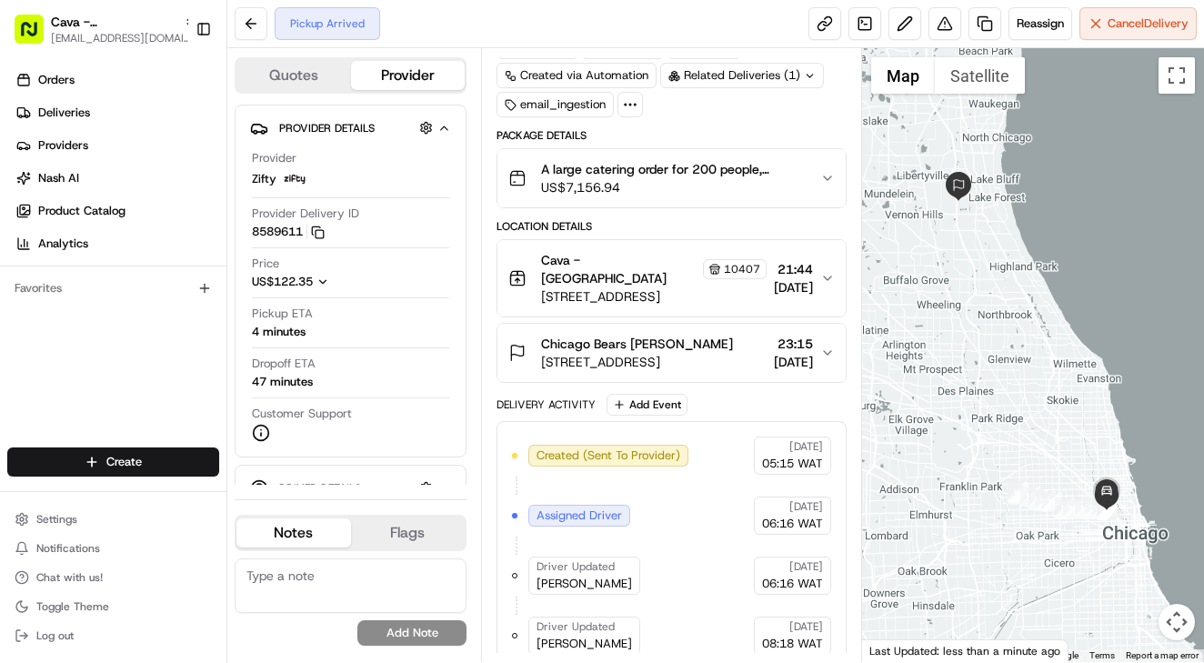
click at [654, 186] on span "US$7,156.94" at bounding box center [673, 187] width 265 height 18
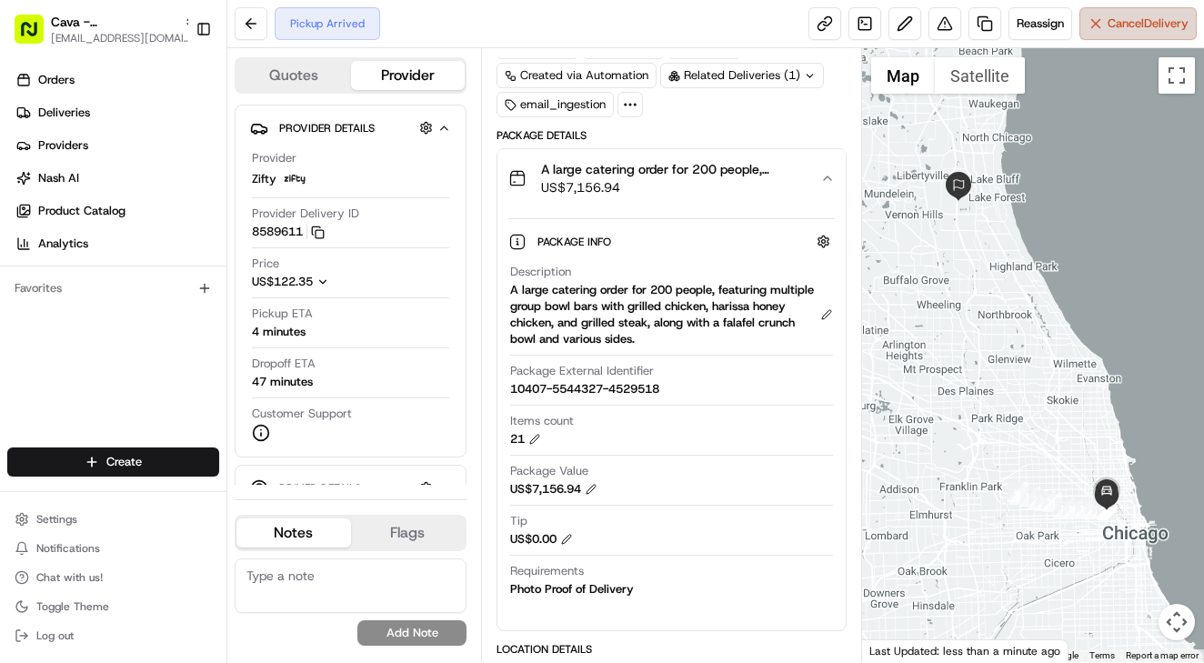
click at [1117, 19] on span "Cancel Delivery" at bounding box center [1147, 23] width 81 height 16
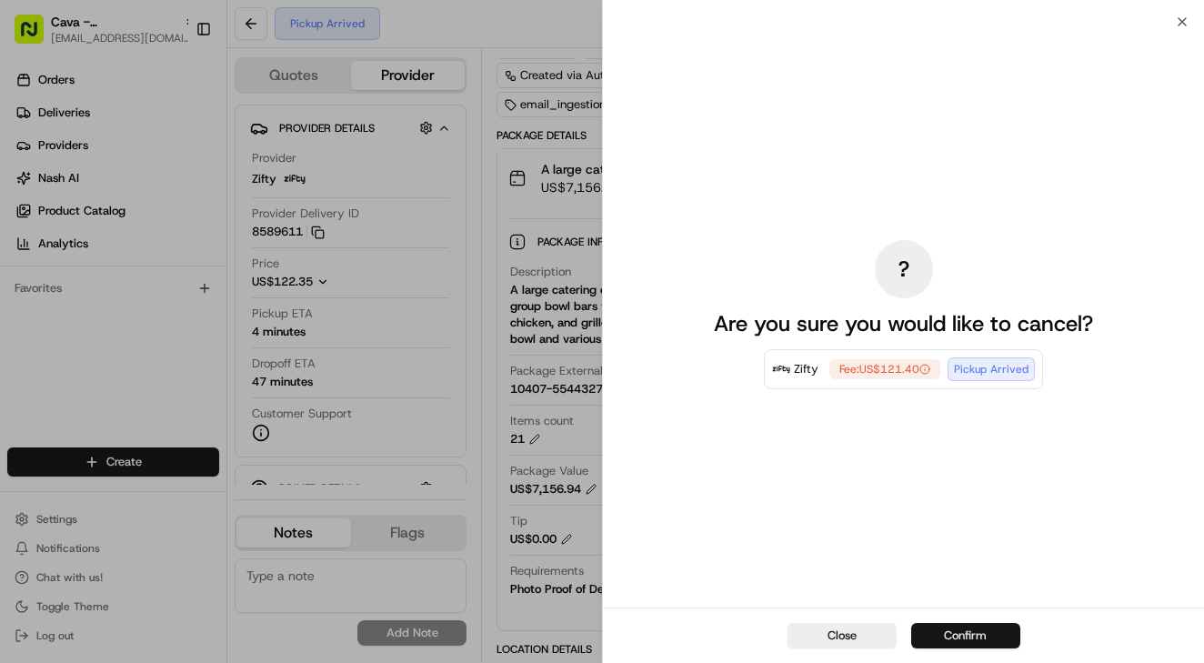
click at [943, 638] on button "Confirm" at bounding box center [965, 635] width 109 height 25
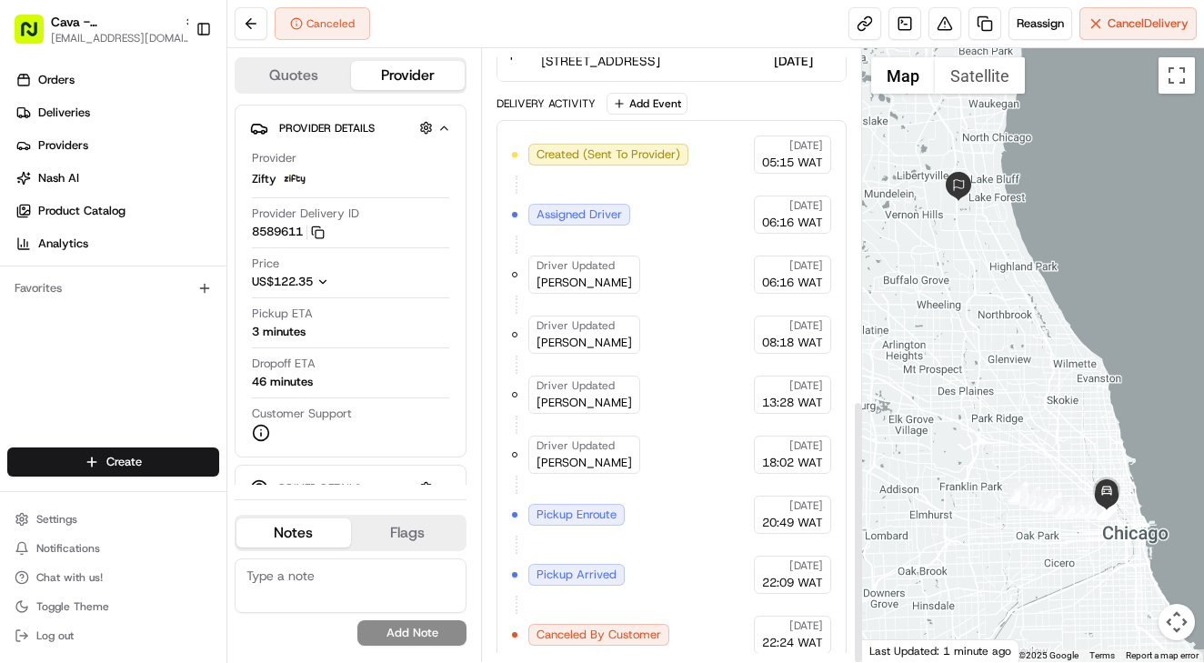
scroll to position [817, 0]
click at [322, 230] on rect "button" at bounding box center [320, 234] width 8 height 8
